Goal: Information Seeking & Learning: Learn about a topic

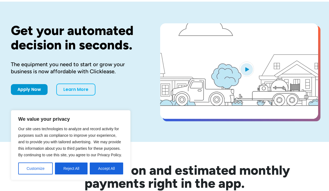
scroll to position [39, 0]
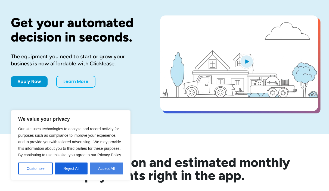
click at [103, 175] on button "Accept All" at bounding box center [106, 169] width 33 height 12
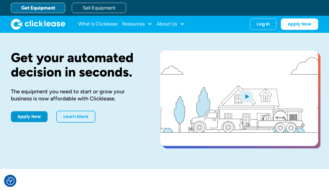
scroll to position [0, 0]
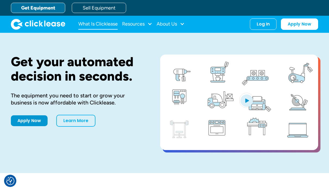
click at [99, 28] on link "What Is Clicklease" at bounding box center [97, 24] width 39 height 11
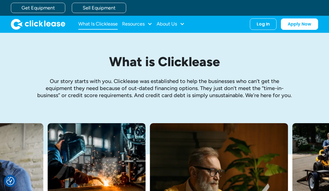
click at [98, 24] on link "What Is Clicklease" at bounding box center [97, 24] width 39 height 11
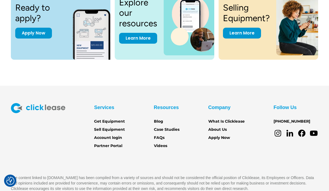
scroll to position [757, 0]
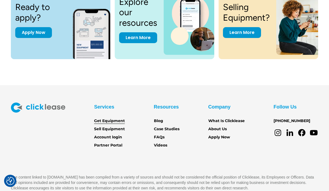
click at [102, 124] on link "Get Equipment" at bounding box center [109, 121] width 31 height 6
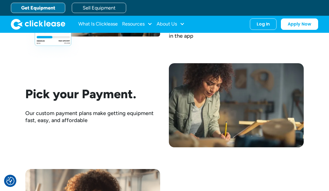
scroll to position [772, 0]
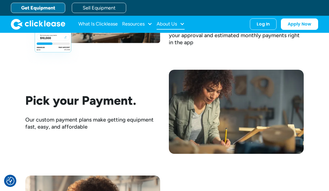
click at [170, 24] on div "About Us" at bounding box center [167, 24] width 20 height 0
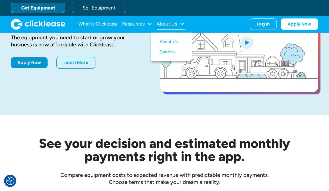
scroll to position [43, 0]
